Goal: Entertainment & Leisure: Consume media (video, audio)

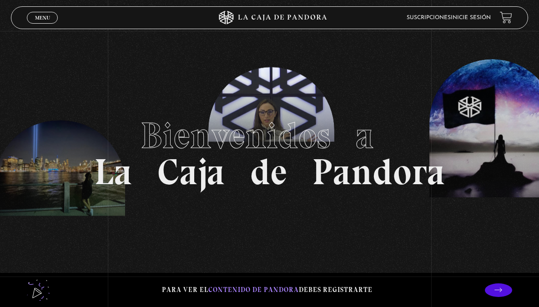
click at [475, 15] on link "Inicie sesión" at bounding box center [471, 17] width 40 height 5
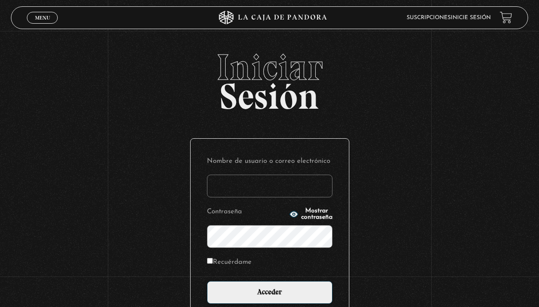
type input "susspass84@gmail.com"
click at [213, 262] on input "Recuérdame" at bounding box center [210, 261] width 6 height 6
checkbox input "true"
click at [289, 214] on icon "button" at bounding box center [293, 214] width 8 height 6
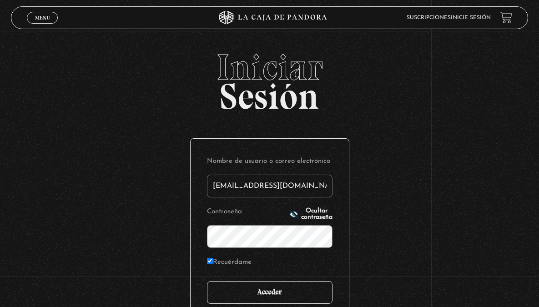
click at [255, 286] on input "Acceder" at bounding box center [270, 292] width 126 height 23
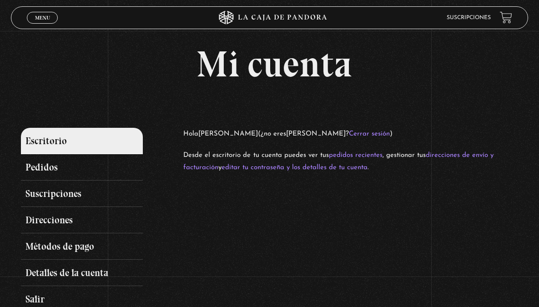
click at [69, 147] on link "Escritorio" at bounding box center [82, 141] width 122 height 26
click at [48, 18] on span "Menu" at bounding box center [42, 17] width 15 height 5
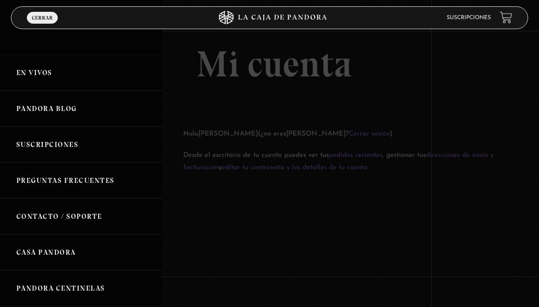
click at [39, 68] on link "En vivos" at bounding box center [81, 73] width 162 height 36
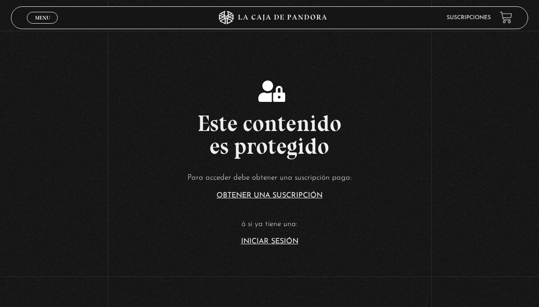
scroll to position [214, 0]
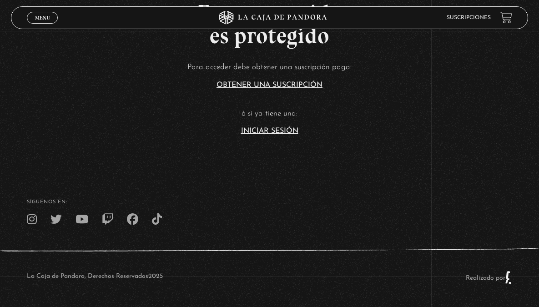
click at [266, 133] on link "Iniciar Sesión" at bounding box center [269, 130] width 57 height 7
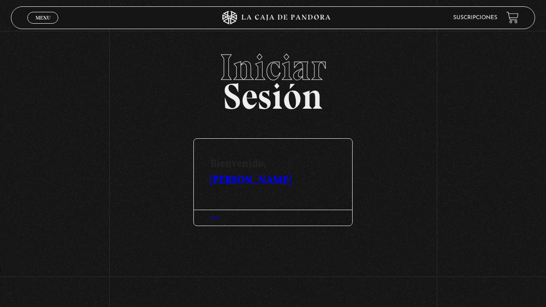
click at [237, 182] on link "[PERSON_NAME]" at bounding box center [250, 179] width 81 height 13
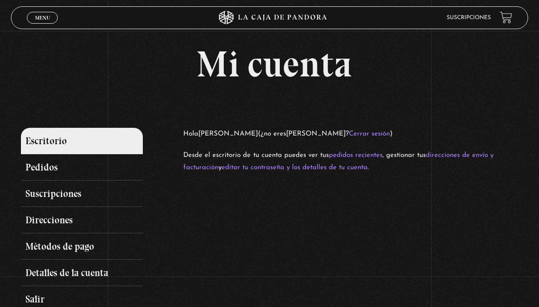
click at [38, 294] on link "Salir" at bounding box center [82, 299] width 122 height 26
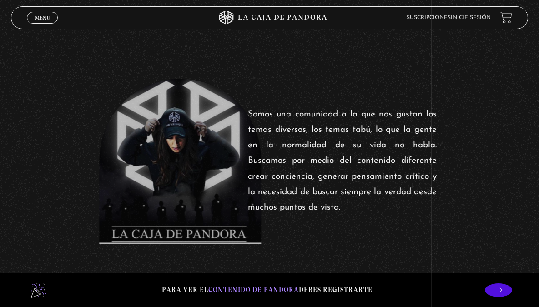
scroll to position [303, 0]
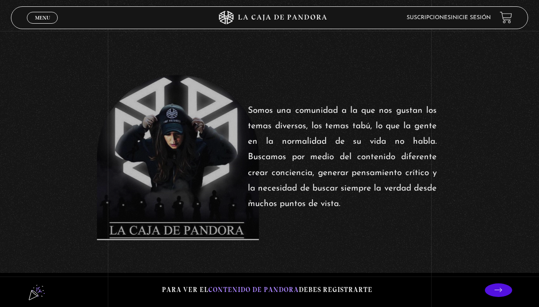
click at [483, 19] on link "Inicie sesión" at bounding box center [471, 17] width 40 height 5
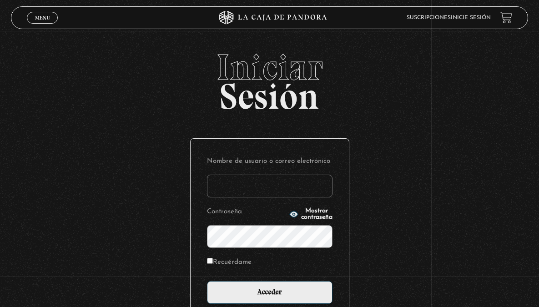
type input "[EMAIL_ADDRESS][DOMAIN_NAME]"
click at [223, 261] on label "Recuérdame" at bounding box center [229, 262] width 45 height 12
click at [213, 261] on input "Recuérdame" at bounding box center [210, 261] width 6 height 6
checkbox input "true"
click at [289, 213] on button "Mostrar contraseña" at bounding box center [310, 214] width 43 height 13
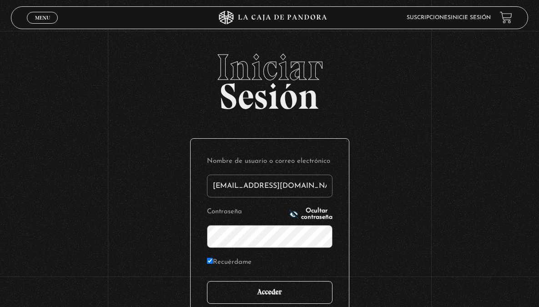
click at [255, 293] on input "Acceder" at bounding box center [270, 292] width 126 height 23
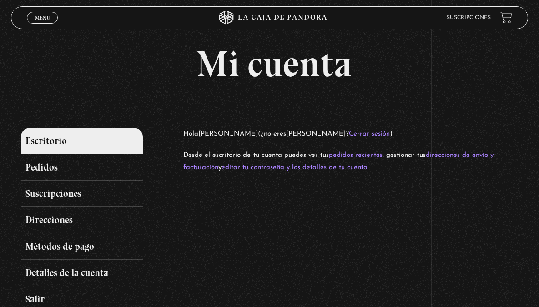
click at [340, 167] on link "editar tu contraseña y los detalles de tu cuenta" at bounding box center [295, 167] width 146 height 7
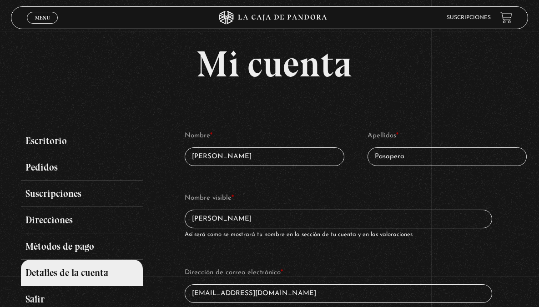
click at [40, 17] on span "Menu" at bounding box center [42, 17] width 15 height 5
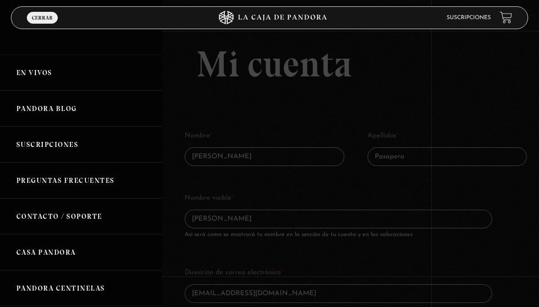
click at [28, 74] on link "En vivos" at bounding box center [81, 73] width 162 height 36
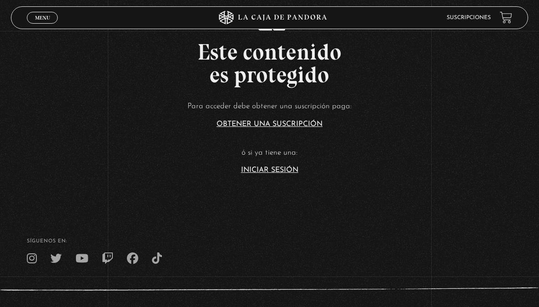
scroll to position [176, 0]
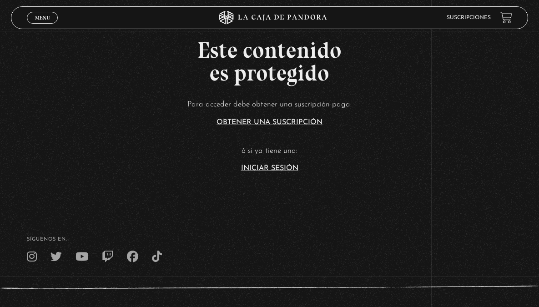
click at [46, 127] on article "Para acceder debe obtener una suscripción paga: Obtener una suscripción ó si ya…" at bounding box center [269, 135] width 539 height 74
click at [250, 168] on link "Iniciar Sesión" at bounding box center [269, 168] width 57 height 7
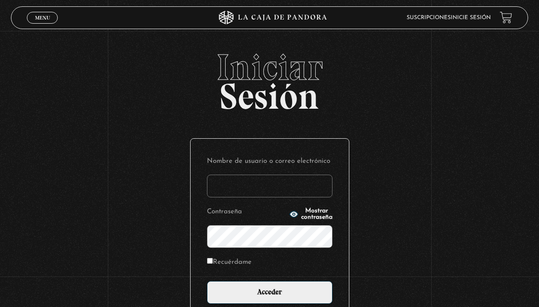
type input "[EMAIL_ADDRESS][DOMAIN_NAME]"
click at [229, 261] on label "Recuérdame" at bounding box center [229, 262] width 45 height 12
click at [213, 261] on input "Recuérdame" at bounding box center [210, 261] width 6 height 6
checkbox input "true"
click at [301, 212] on span "Mostrar contraseña" at bounding box center [316, 214] width 31 height 13
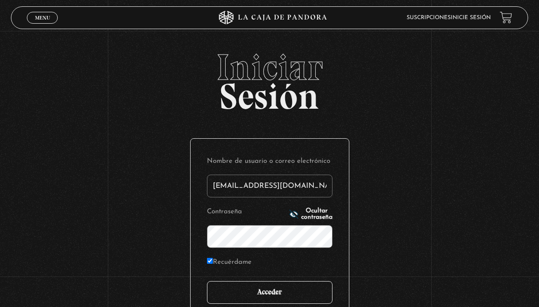
click at [260, 291] on input "Acceder" at bounding box center [270, 292] width 126 height 23
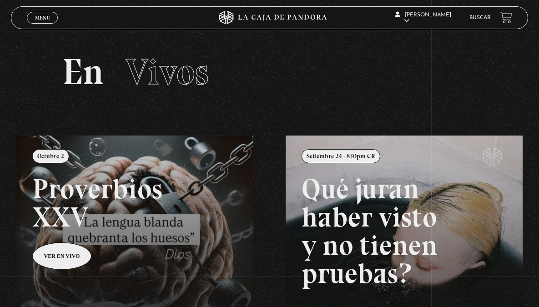
click at [46, 18] on span "Menu" at bounding box center [42, 17] width 15 height 5
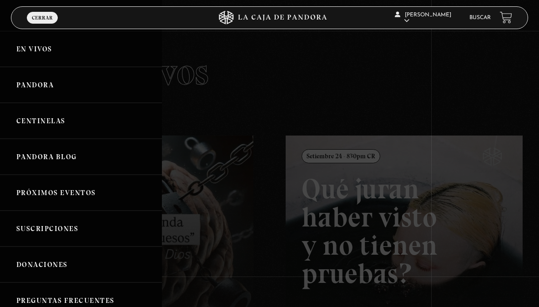
click at [66, 116] on link "Centinelas" at bounding box center [81, 121] width 162 height 36
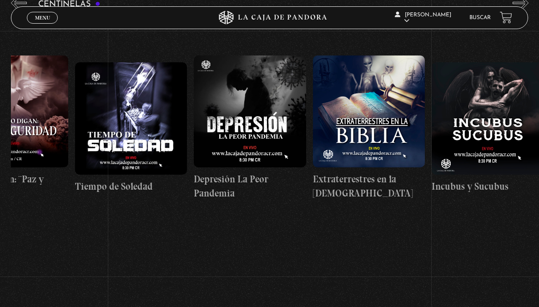
scroll to position [0, 3623]
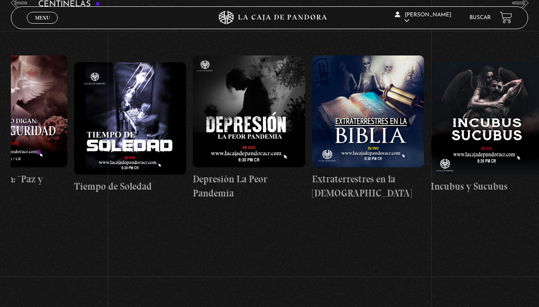
click at [349, 133] on figure at bounding box center [368, 112] width 112 height 112
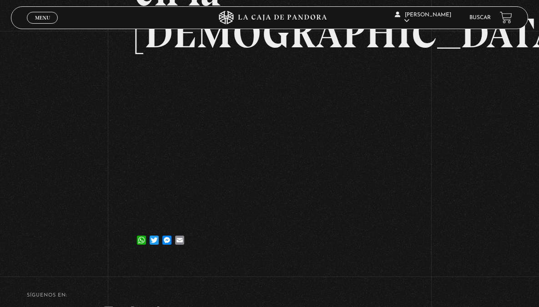
scroll to position [152, 0]
